Goal: Find specific page/section: Find specific page/section

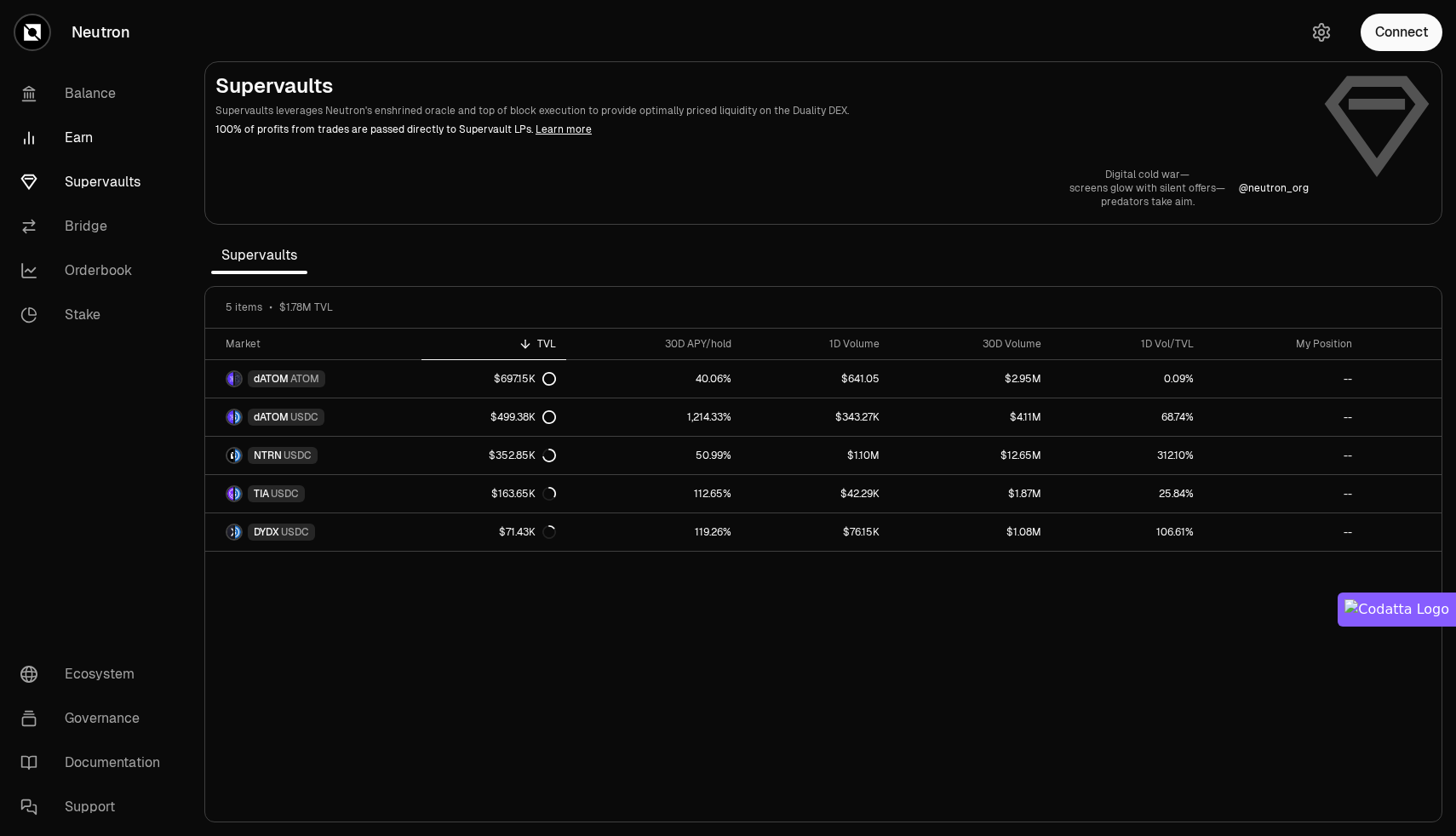
click at [74, 143] on link "Earn" at bounding box center [95, 138] width 177 height 44
